Goal: Use online tool/utility

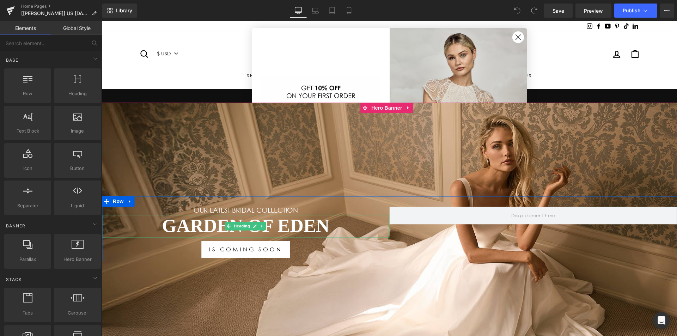
click at [194, 222] on h1 "Garden Of Eden" at bounding box center [246, 226] width 288 height 23
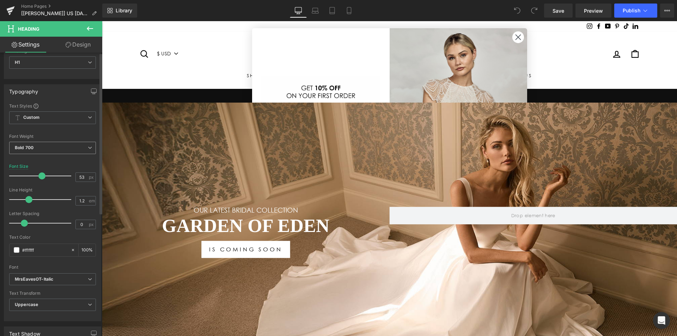
scroll to position [71, 0]
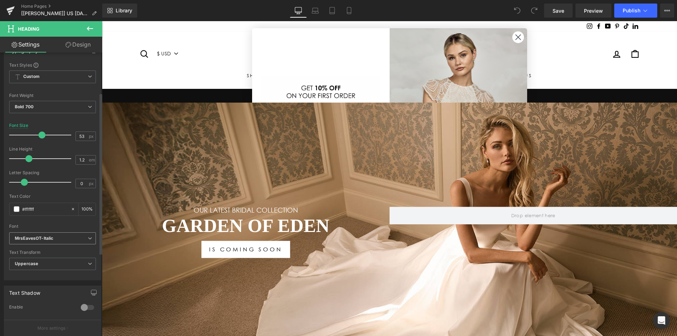
click at [62, 241] on b "MrsEavesOT-Italic" at bounding box center [51, 239] width 73 height 6
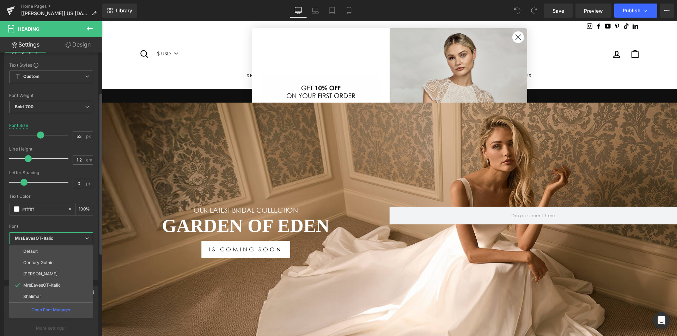
click at [62, 241] on b "MrsEavesOT-Italic" at bounding box center [50, 239] width 70 height 6
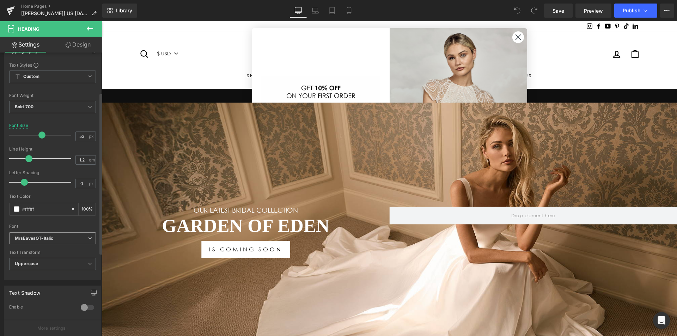
click at [62, 241] on b "MrsEavesOT-Italic" at bounding box center [51, 239] width 73 height 6
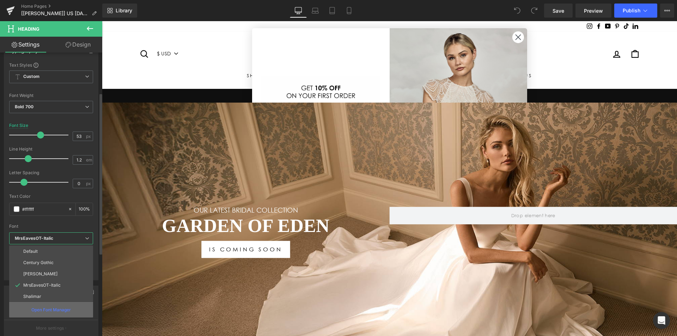
click at [59, 317] on div "Open Font Manager" at bounding box center [51, 309] width 84 height 15
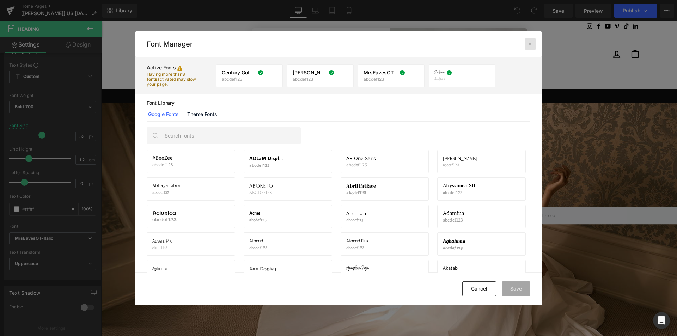
click at [527, 44] on div at bounding box center [530, 43] width 11 height 11
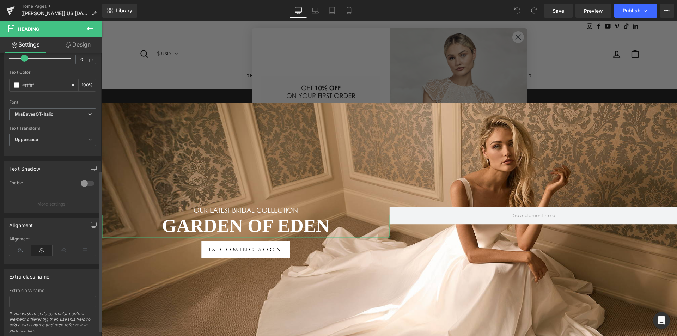
scroll to position [217, 0]
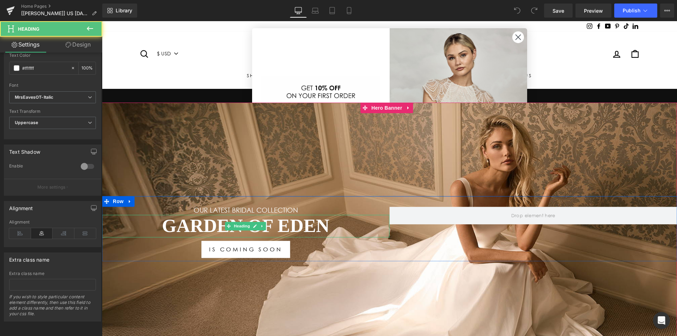
click at [207, 222] on h1 "Garden Of Eden" at bounding box center [246, 226] width 288 height 23
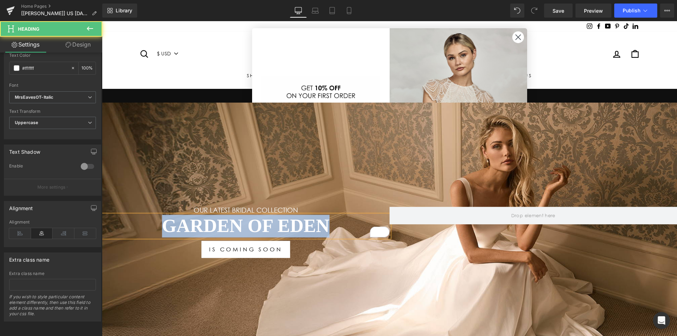
click at [200, 227] on h1 "Garden Of Eden" at bounding box center [246, 226] width 288 height 23
drag, startPoint x: 159, startPoint y: 225, endPoint x: 328, endPoint y: 218, distance: 168.7
click at [328, 218] on h1 "Garden Of Eden" at bounding box center [246, 226] width 288 height 23
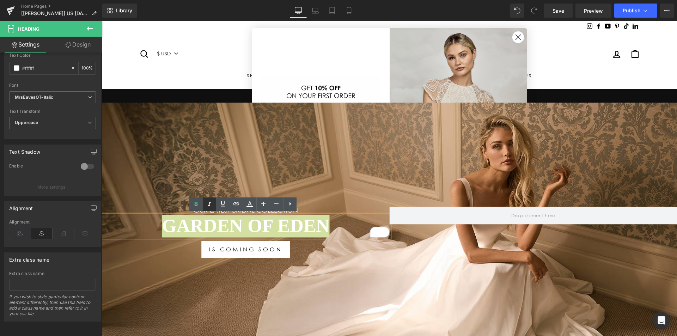
click at [209, 203] on icon at bounding box center [209, 204] width 8 height 8
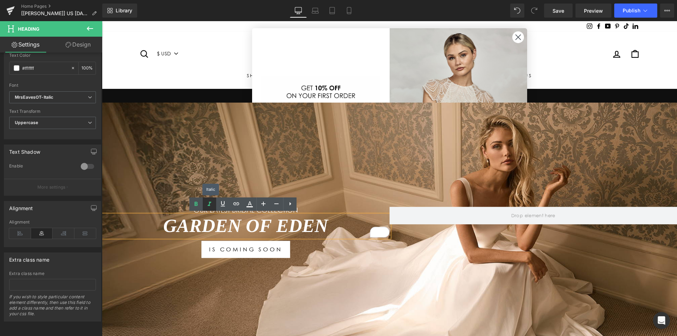
click at [209, 203] on icon at bounding box center [209, 204] width 8 height 8
click at [137, 233] on h1 "Garden Of Eden" at bounding box center [246, 226] width 288 height 23
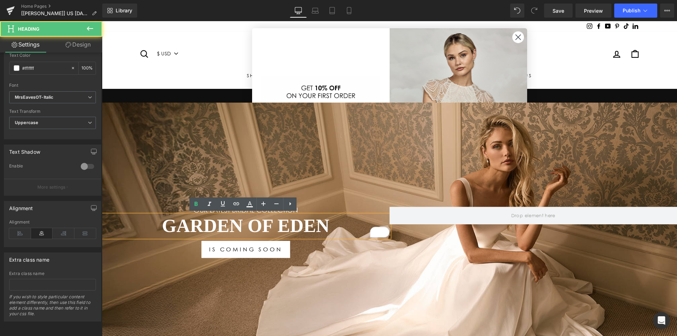
click at [102, 21] on div at bounding box center [102, 21] width 0 height 0
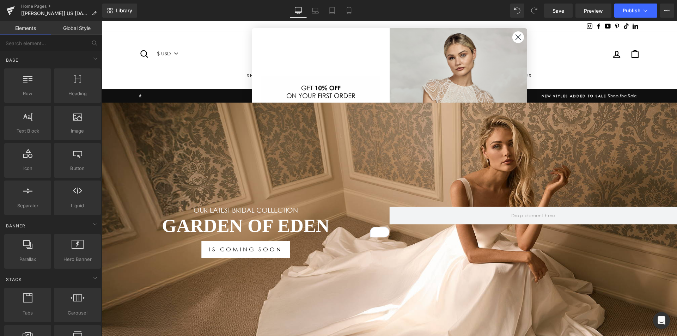
click at [515, 38] on circle "Close dialog" at bounding box center [518, 37] width 12 height 12
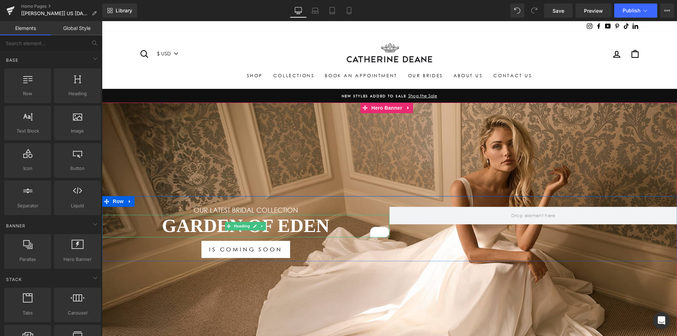
click at [278, 227] on h1 "Garden Of Eden" at bounding box center [246, 226] width 288 height 23
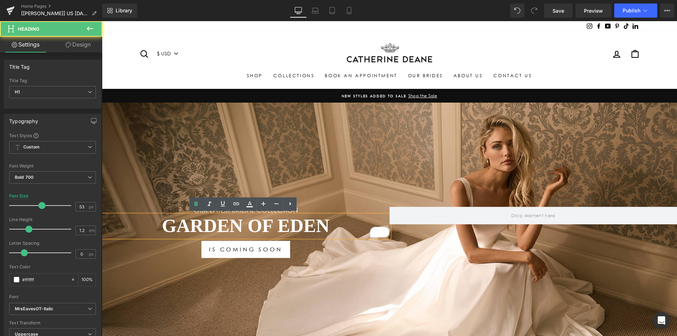
click at [354, 227] on h1 "Garden Of Eden" at bounding box center [246, 226] width 288 height 23
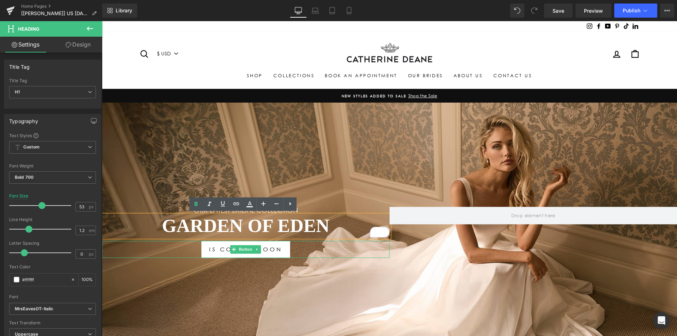
click at [339, 251] on div "IS COMING SOON" at bounding box center [246, 249] width 288 height 17
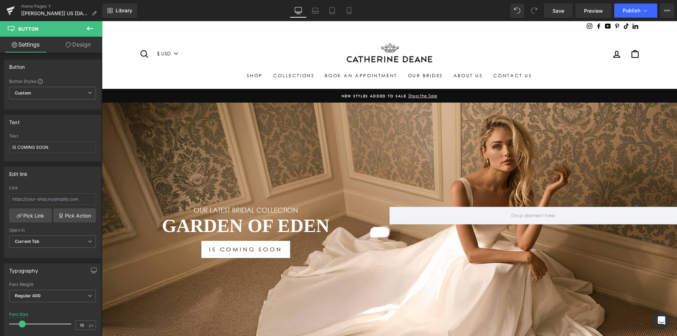
click at [347, 227] on h1 "Garden Of Eden" at bounding box center [246, 226] width 288 height 23
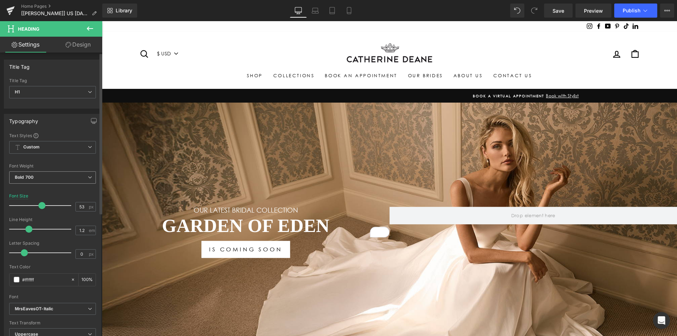
click at [65, 178] on span "Bold 700" at bounding box center [52, 177] width 87 height 12
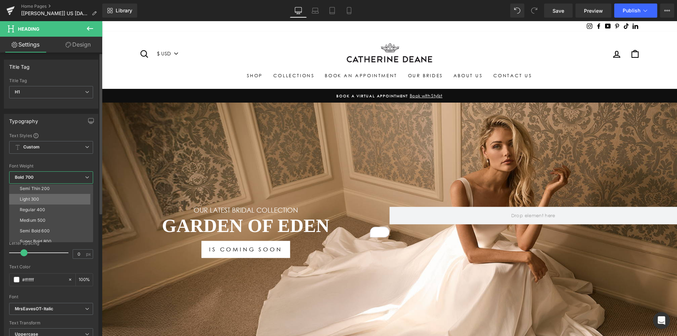
scroll to position [0, 0]
click at [57, 228] on li "Medium 500" at bounding box center [52, 232] width 87 height 11
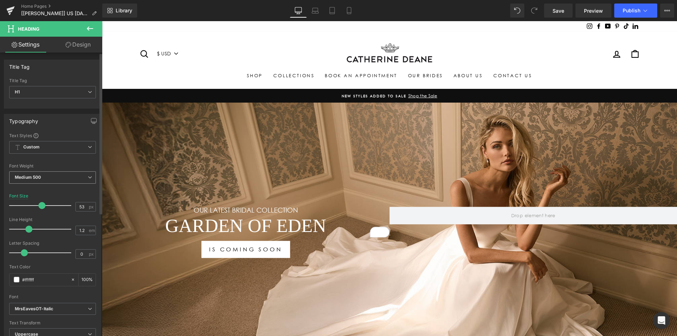
click at [61, 177] on span "Medium 500" at bounding box center [52, 177] width 87 height 12
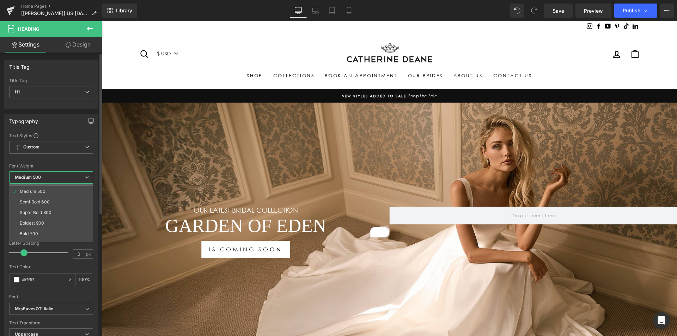
scroll to position [59, 0]
click at [51, 212] on li "Bold 700" at bounding box center [52, 215] width 87 height 11
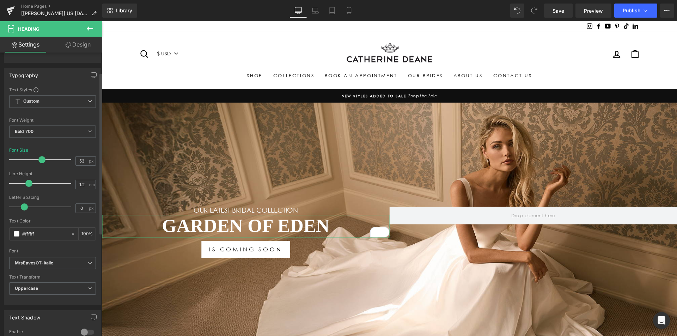
scroll to position [35, 0]
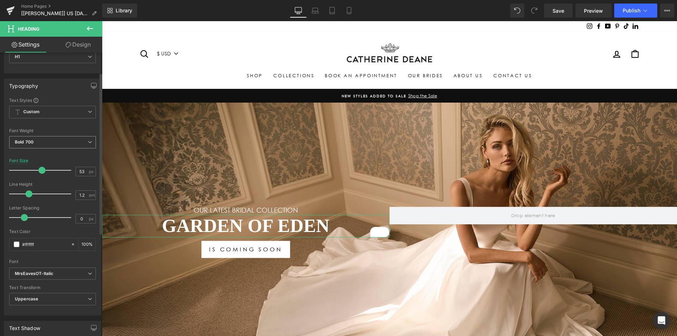
click at [52, 140] on span "Bold 700" at bounding box center [52, 142] width 87 height 12
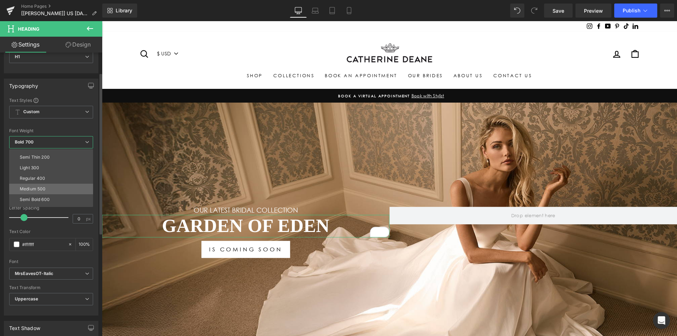
scroll to position [0, 0]
click at [43, 183] on li "Regular 400" at bounding box center [52, 186] width 87 height 11
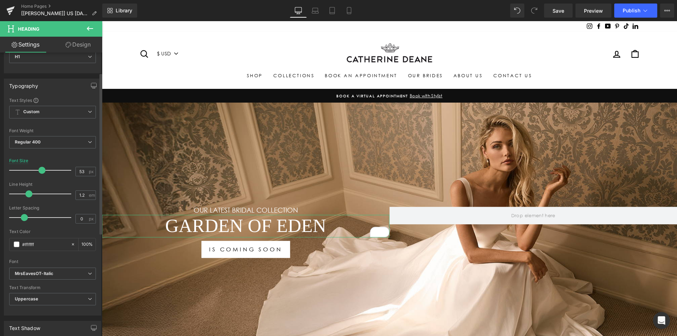
click at [63, 135] on div "Font Weight Regular 400 Thin 100 Semi Thin 200 Light 300 Regular 400 Medium 500…" at bounding box center [52, 142] width 87 height 28
click at [63, 139] on span "Regular 400" at bounding box center [52, 142] width 87 height 12
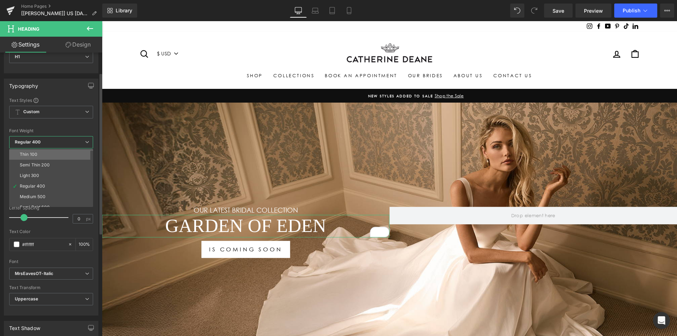
click at [55, 153] on li "Thin 100" at bounding box center [52, 154] width 87 height 11
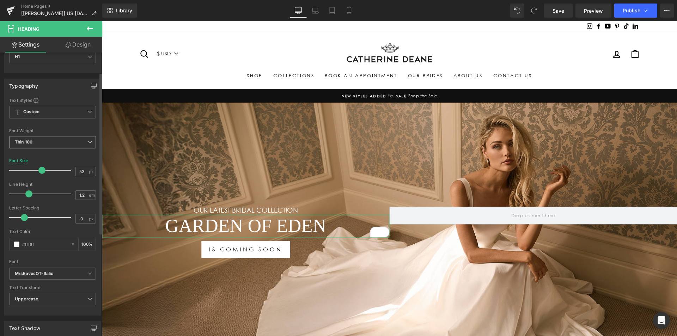
click at [60, 142] on span "Thin 100" at bounding box center [52, 142] width 87 height 12
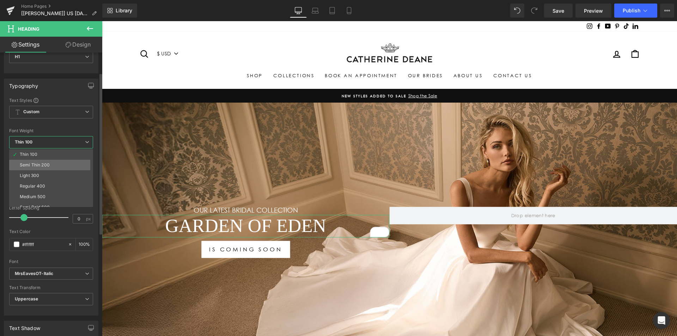
click at [51, 163] on li "Semi Thin 200" at bounding box center [52, 165] width 87 height 11
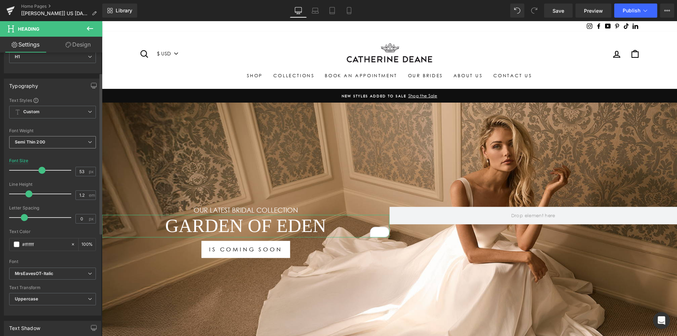
click at [64, 140] on span "Semi Thin 200" at bounding box center [52, 142] width 87 height 12
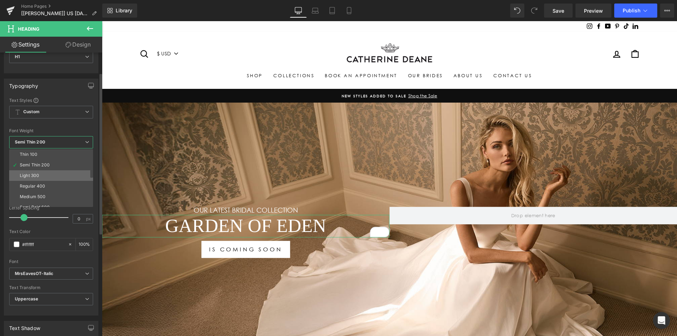
click at [51, 176] on li "Light 300" at bounding box center [52, 175] width 87 height 11
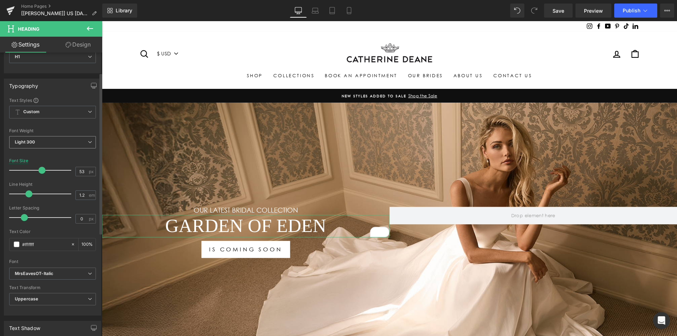
click at [66, 142] on span "Light 300" at bounding box center [52, 142] width 87 height 12
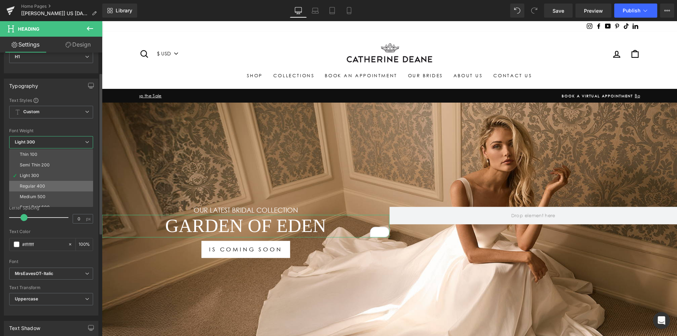
click at [49, 182] on li "Regular 400" at bounding box center [52, 186] width 87 height 11
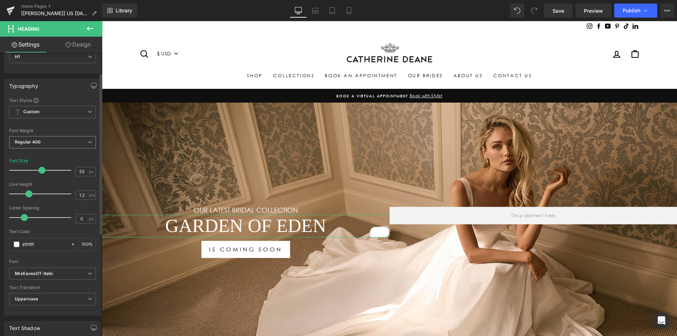
click at [49, 145] on span "Regular 400" at bounding box center [52, 142] width 87 height 12
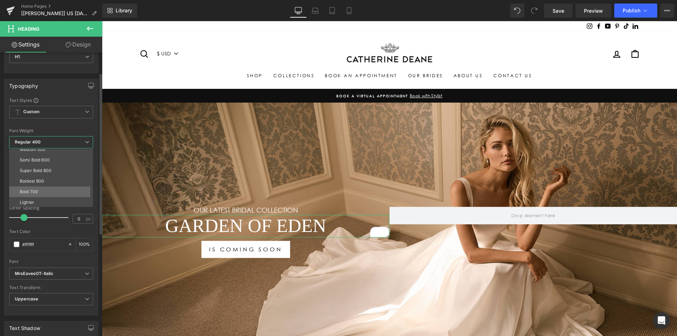
scroll to position [59, 0]
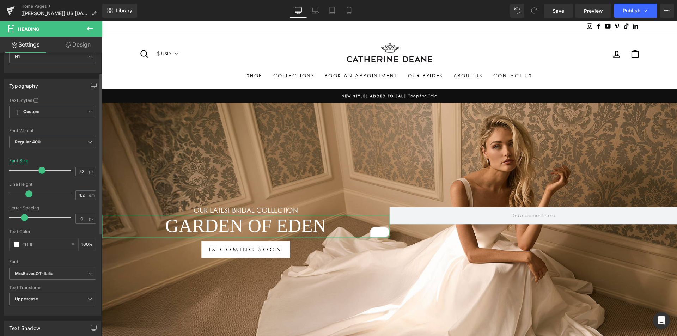
click at [4, 127] on div "Typography Text Styles Custom Heading 1 Heading 2 Heading 3 Heading 4 Heading 5…" at bounding box center [52, 194] width 105 height 242
